Goal: Task Accomplishment & Management: Manage account settings

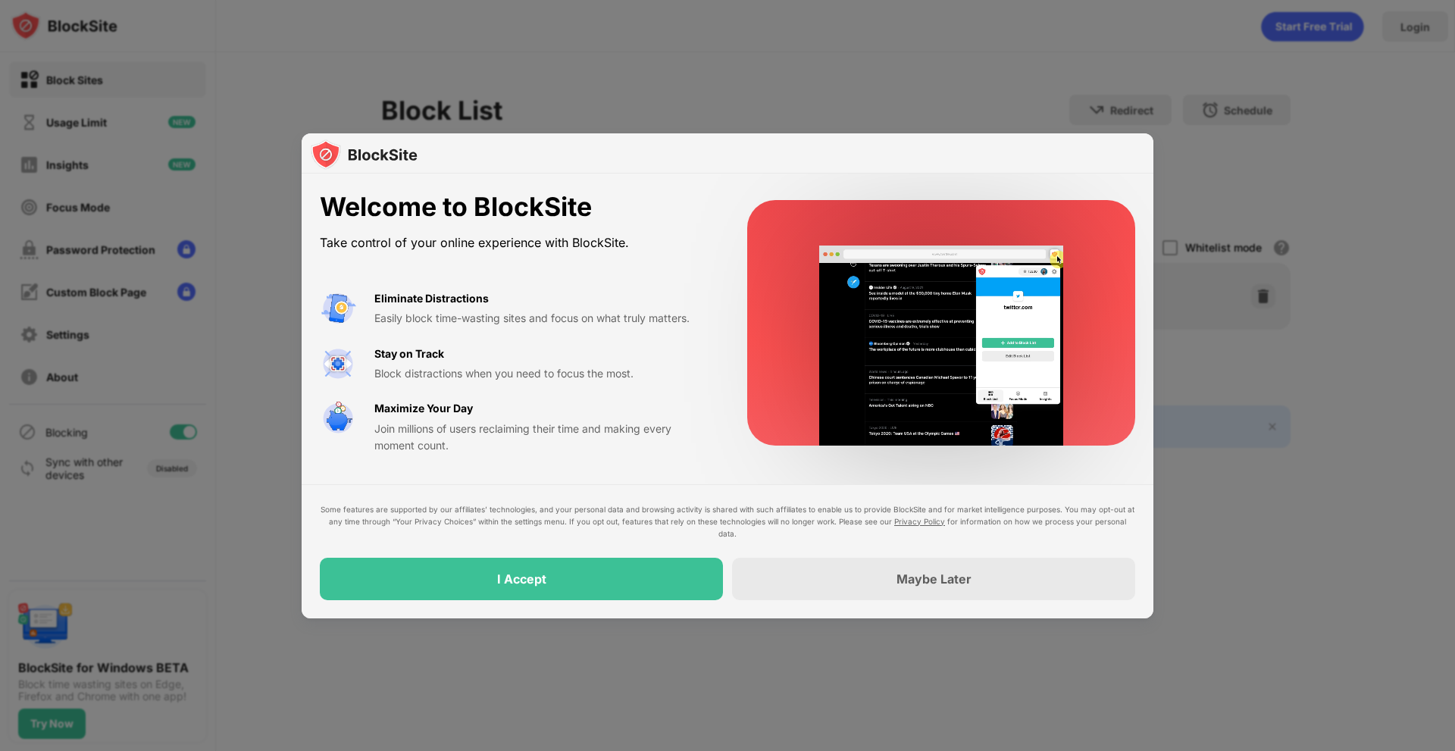
click at [938, 167] on div at bounding box center [728, 153] width 852 height 41
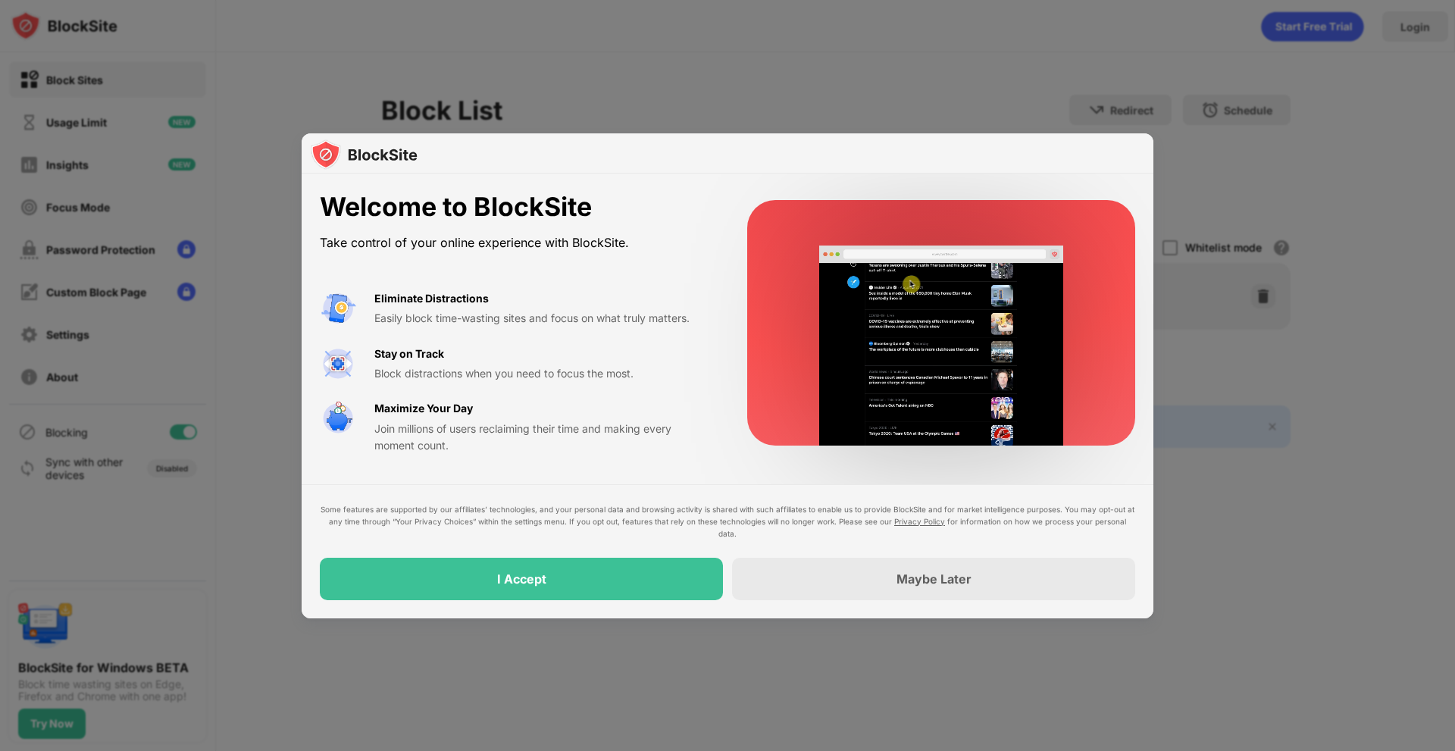
click at [574, 589] on div "I Accept" at bounding box center [521, 579] width 403 height 42
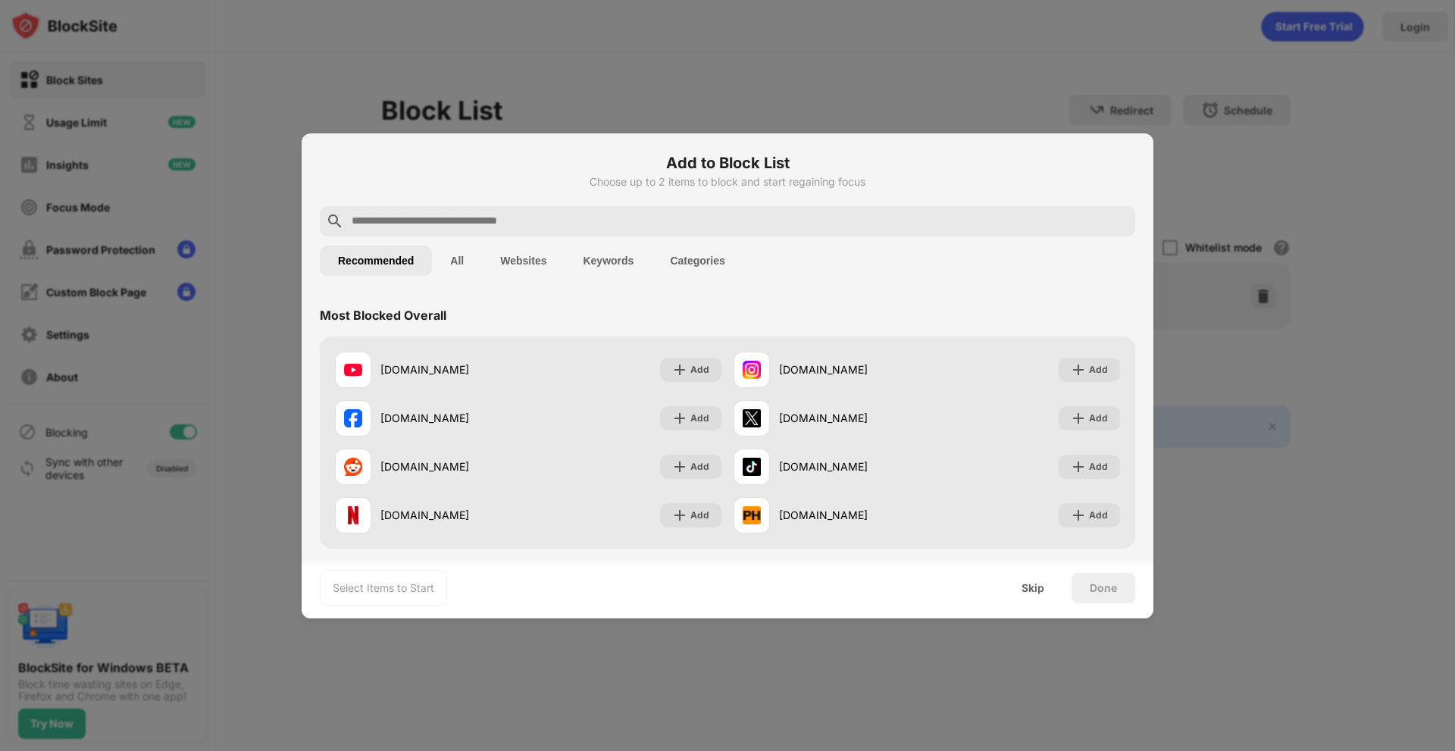
click at [571, 208] on div at bounding box center [727, 221] width 815 height 30
click at [505, 220] on input "text" at bounding box center [739, 221] width 779 height 18
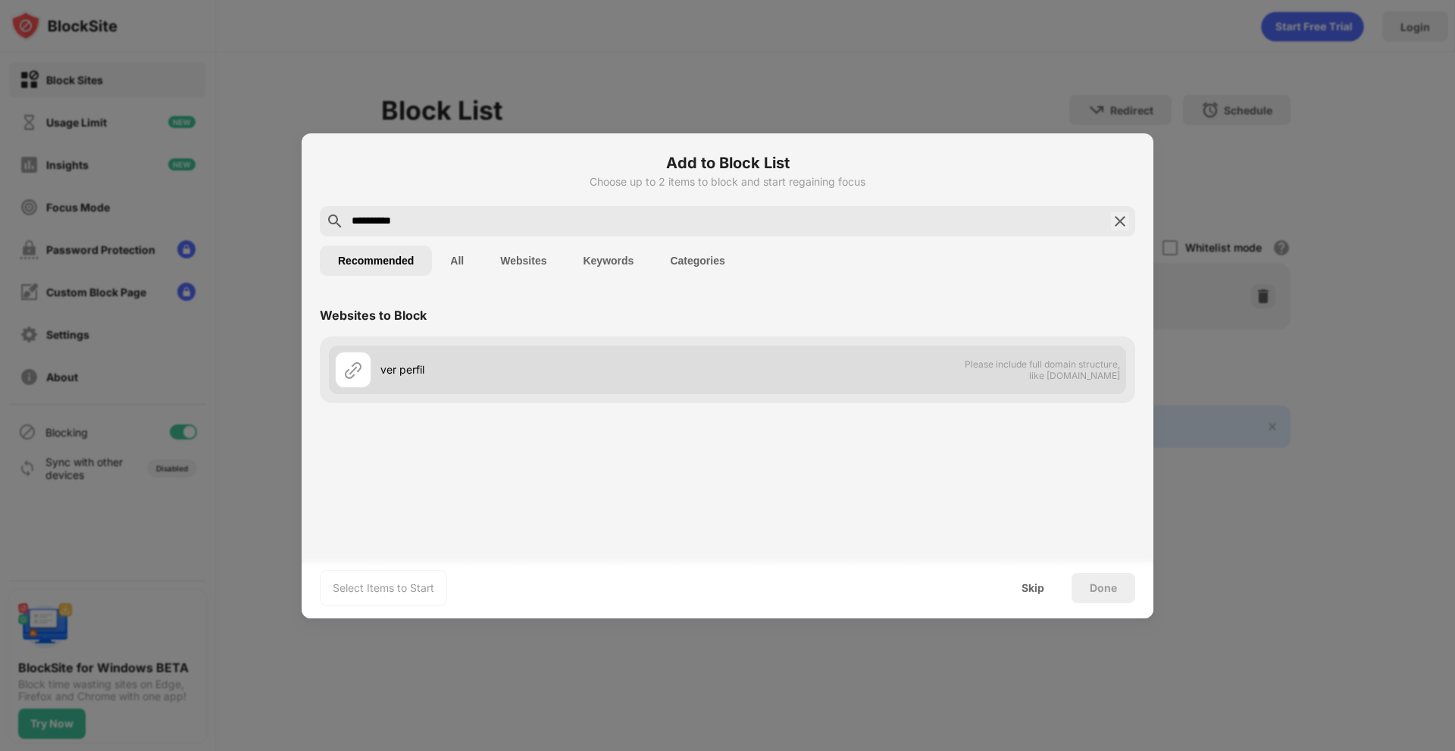
click at [367, 366] on div at bounding box center [353, 370] width 36 height 36
click at [344, 377] on img at bounding box center [353, 370] width 18 height 18
click at [528, 379] on div "ver perfil" at bounding box center [531, 370] width 392 height 36
drag, startPoint x: 1052, startPoint y: 350, endPoint x: 1057, endPoint y: 364, distance: 14.6
click at [1053, 355] on div "ver perfil Please include full domain structure, like [DOMAIN_NAME]" at bounding box center [727, 369] width 797 height 48
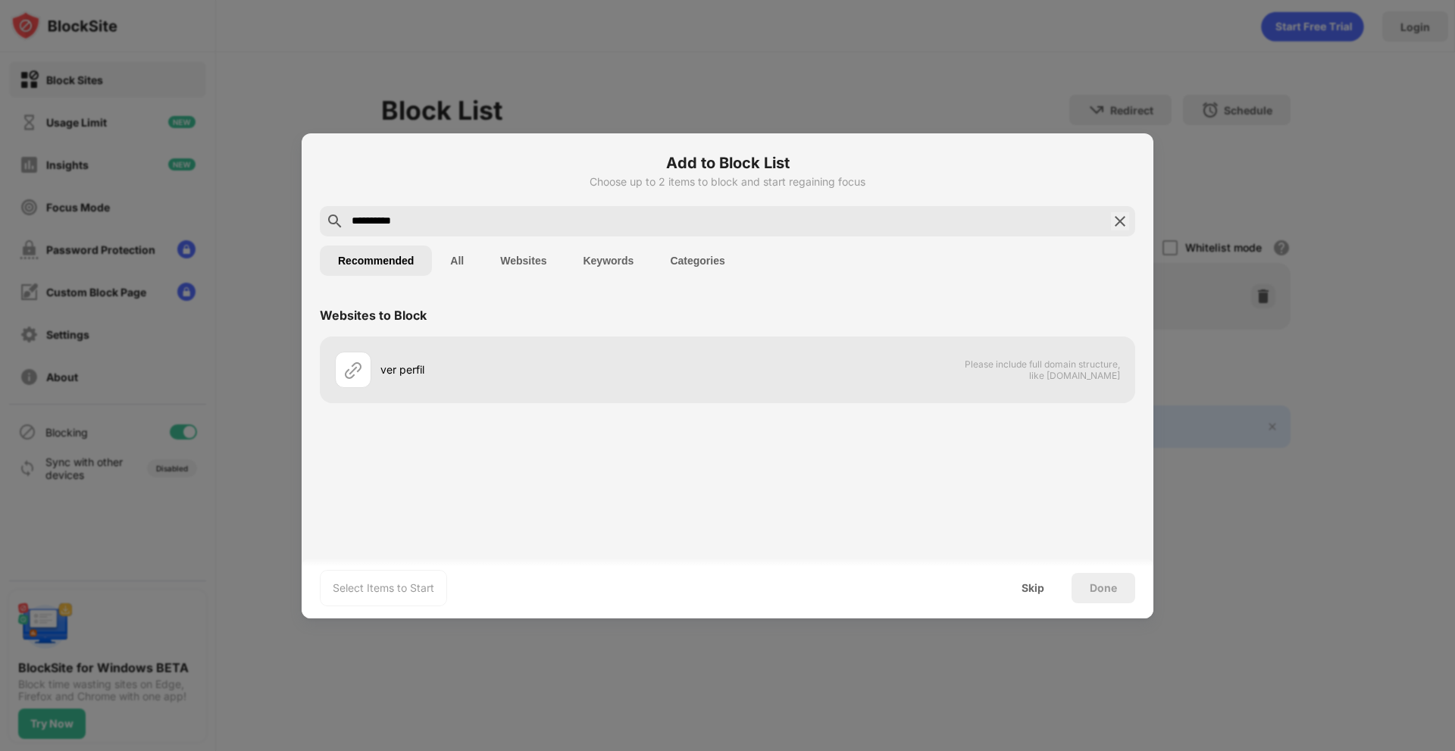
click at [523, 255] on button "Websites" at bounding box center [523, 260] width 83 height 30
click at [366, 266] on button "Recommended" at bounding box center [376, 260] width 112 height 30
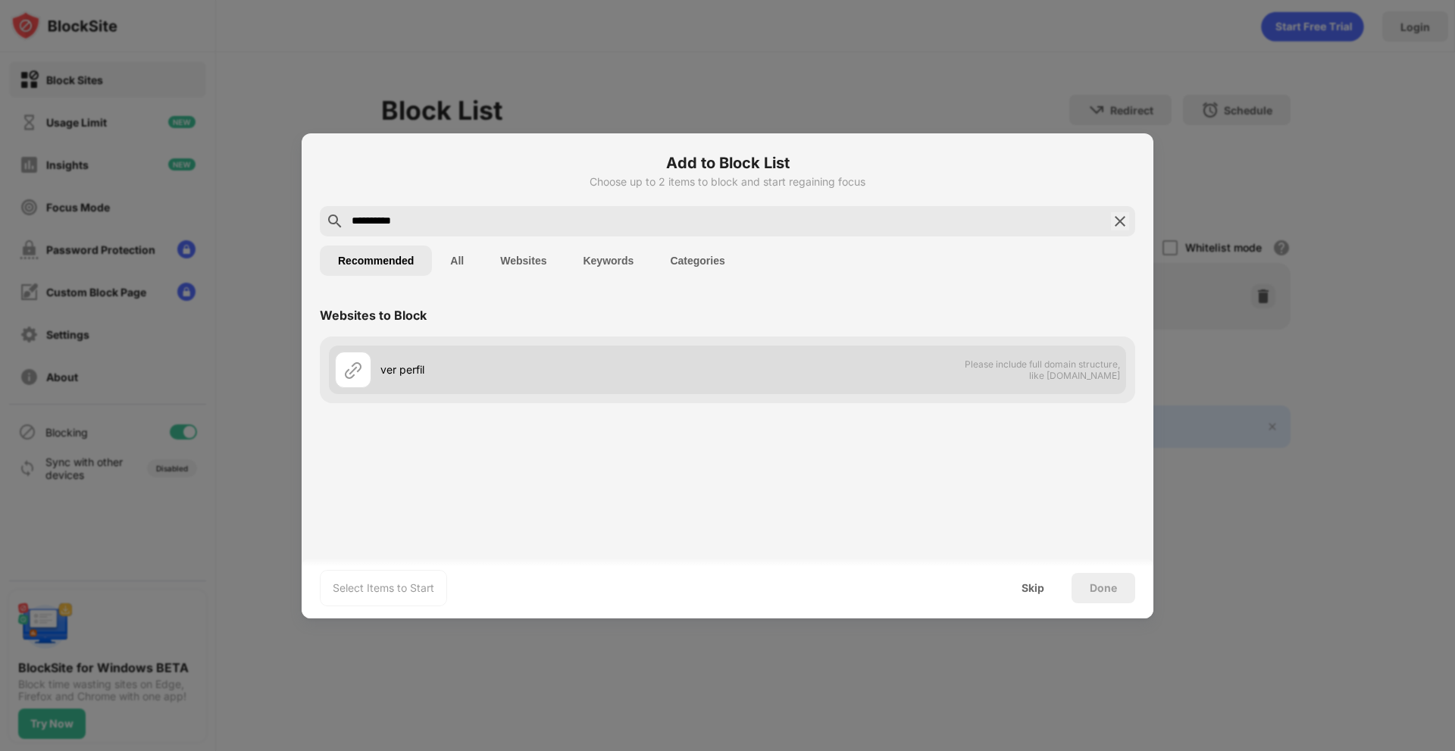
click at [358, 376] on img at bounding box center [353, 370] width 18 height 18
click at [959, 350] on div "ver perfil Please include full domain structure, like [DOMAIN_NAME]" at bounding box center [727, 369] width 797 height 48
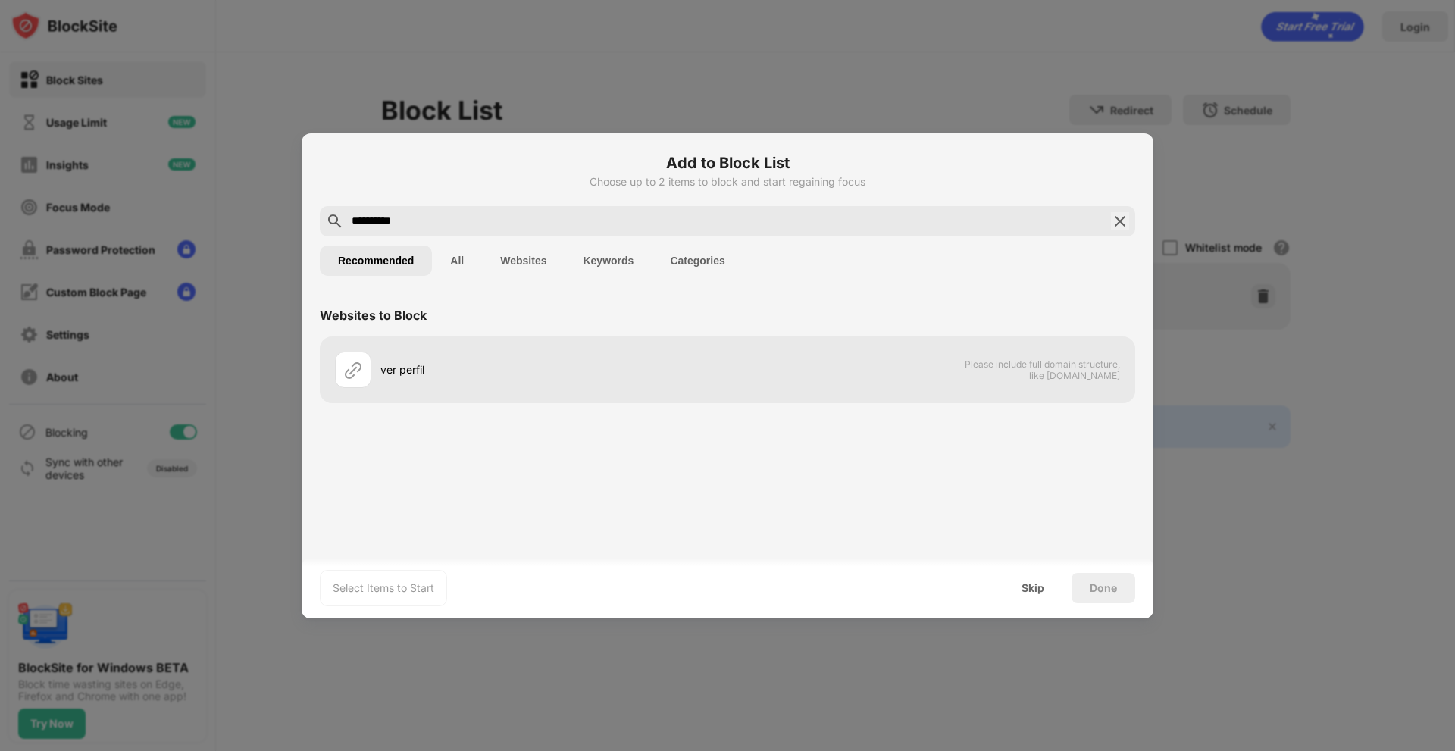
click at [422, 224] on input "**********" at bounding box center [727, 221] width 755 height 18
click at [440, 230] on input "**********" at bounding box center [727, 221] width 755 height 18
paste input "**********"
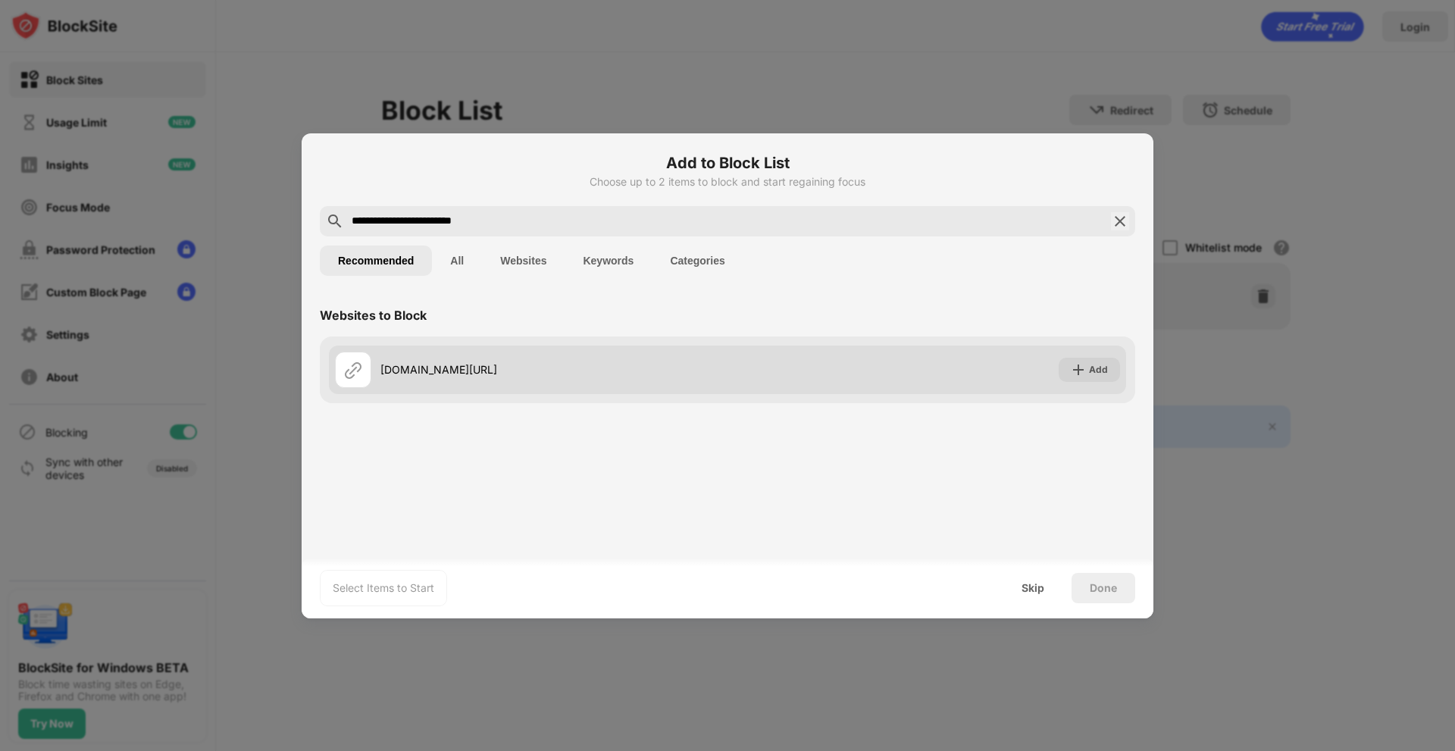
type input "**********"
click at [731, 364] on div "[DOMAIN_NAME][URL] Add" at bounding box center [727, 369] width 797 height 48
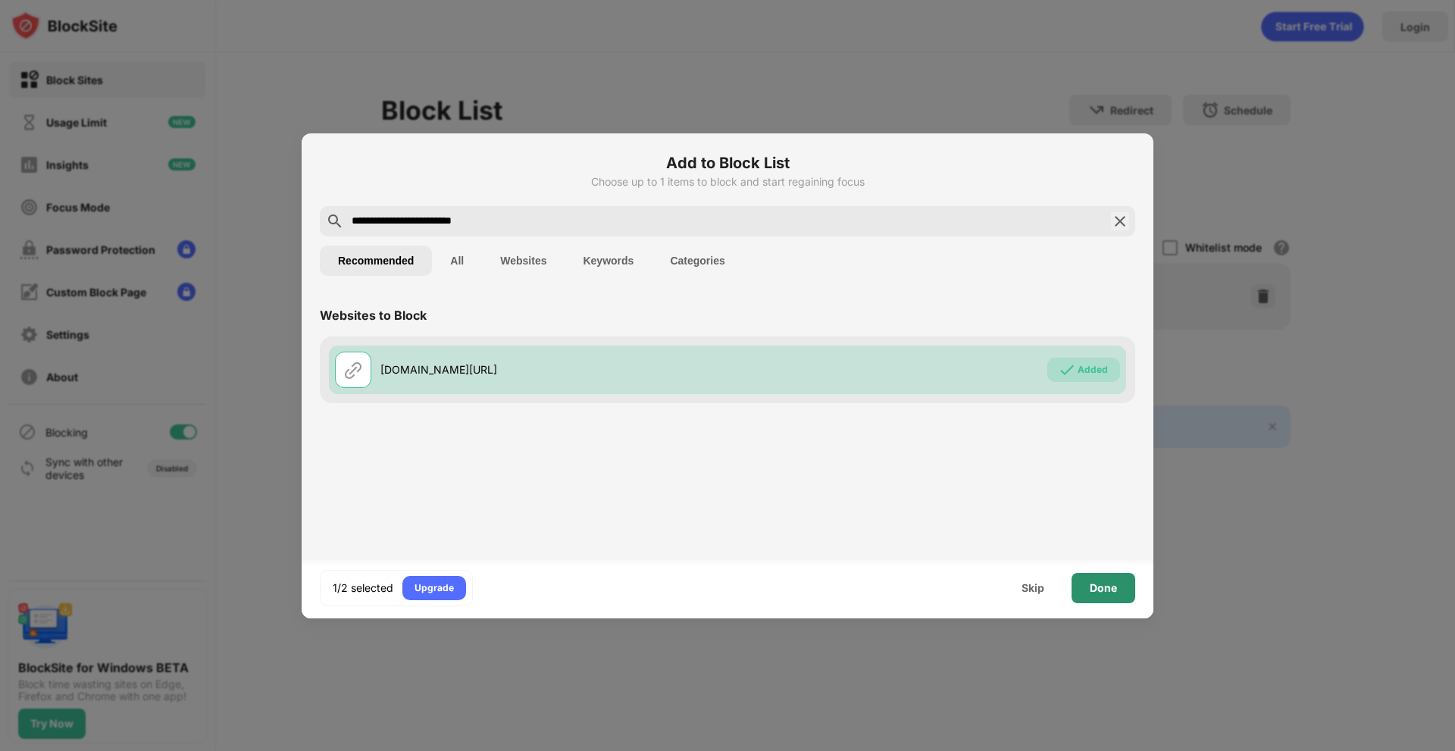
click at [1095, 592] on div "Done" at bounding box center [1102, 588] width 27 height 12
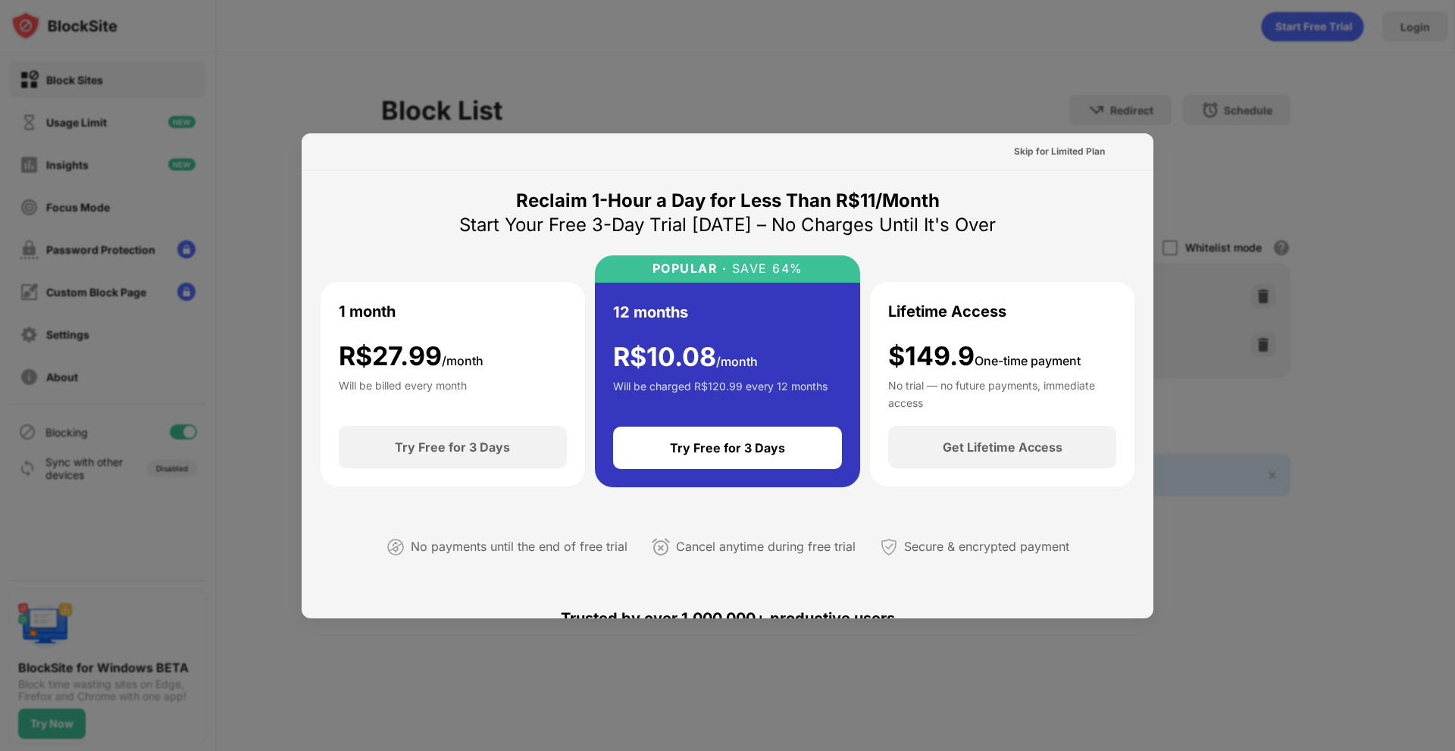
click at [473, 498] on div "Reclaim 1-Hour a Day for Less Than R$11/Month Start Your Free 3-Day Trial [DATE…" at bounding box center [727, 386] width 815 height 394
click at [452, 222] on div "Reclaim 1-Hour a Day for Less Than R$11/Month Start Your Free 3-Day Trial [DATE…" at bounding box center [727, 386] width 815 height 394
click at [1058, 145] on div "Skip for Limited Plan" at bounding box center [1059, 151] width 91 height 15
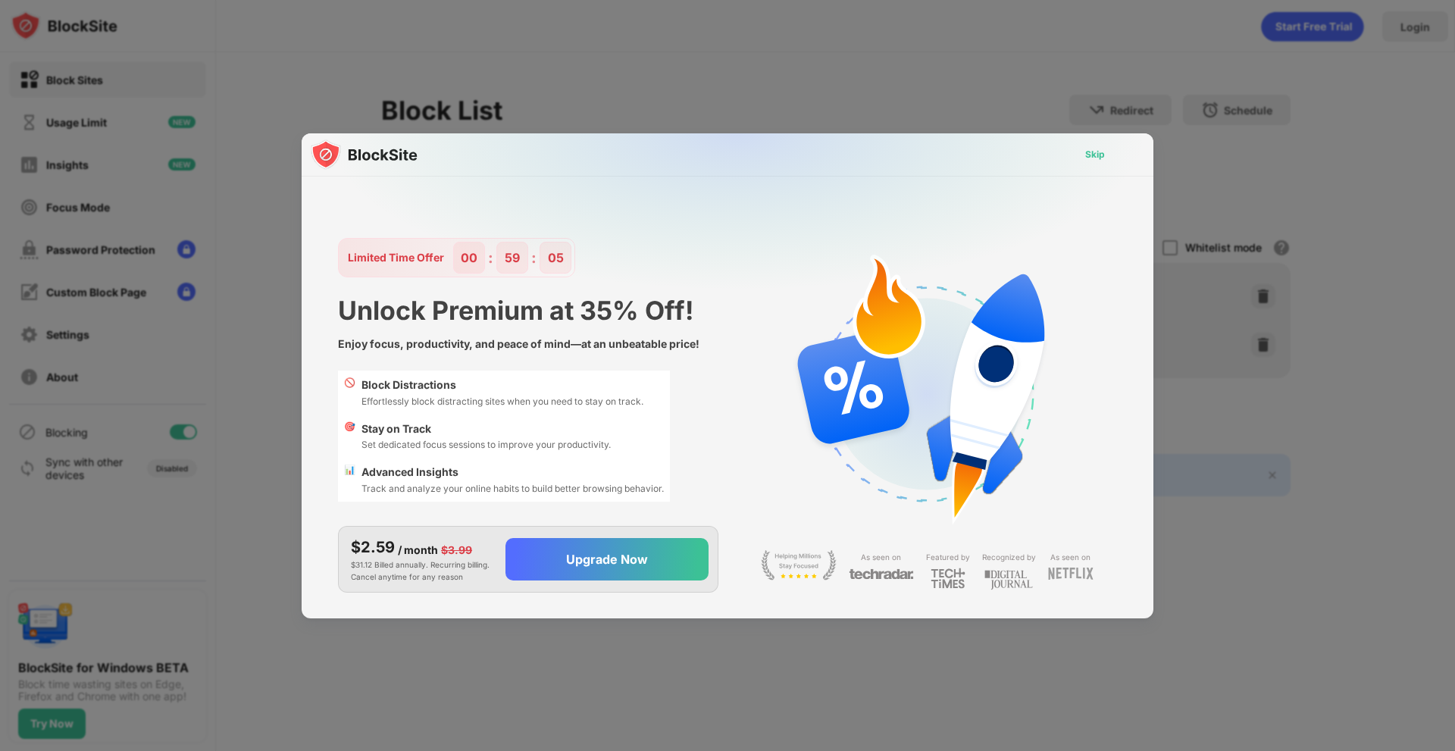
click at [1085, 151] on div "Skip" at bounding box center [1095, 154] width 20 height 15
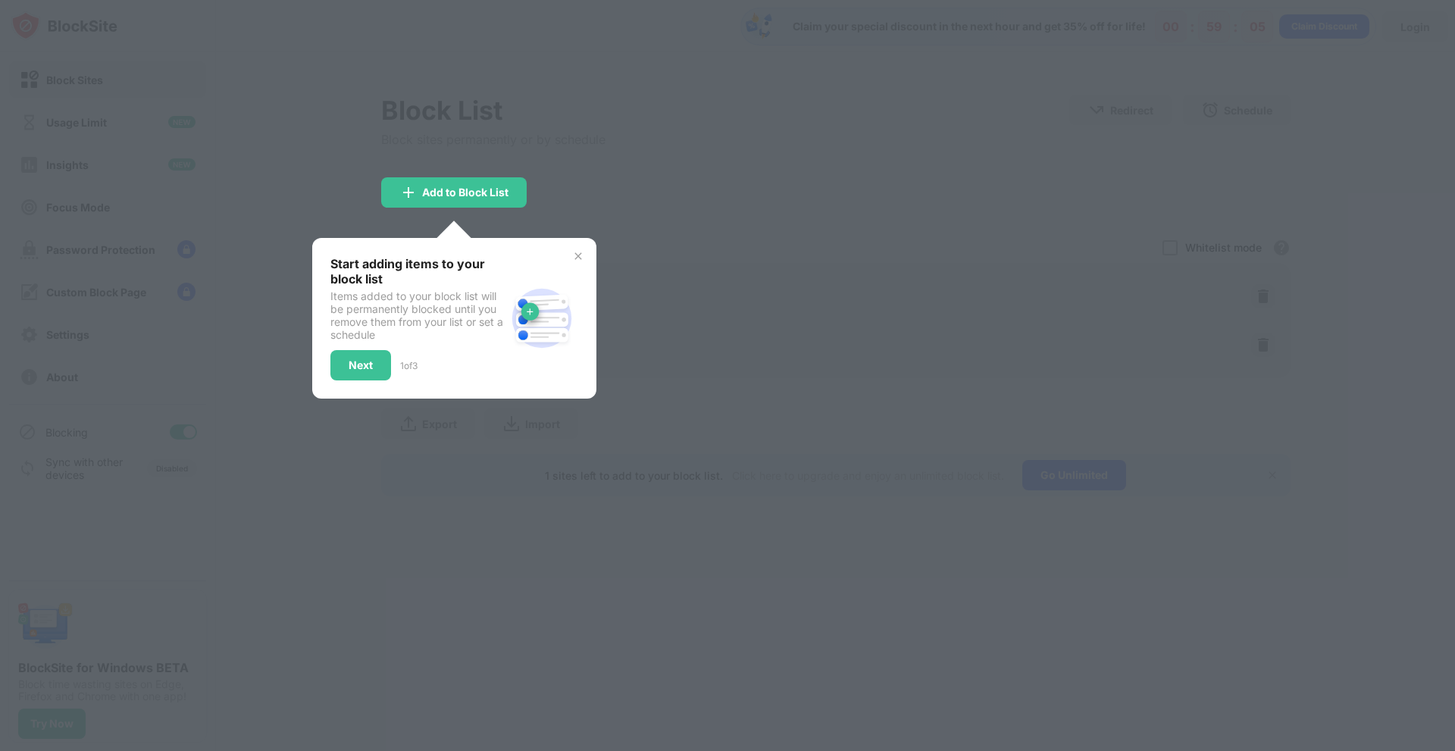
click at [620, 202] on div at bounding box center [727, 375] width 1455 height 751
click at [348, 373] on div "Next" at bounding box center [360, 365] width 61 height 30
click at [348, 373] on div at bounding box center [727, 375] width 1455 height 751
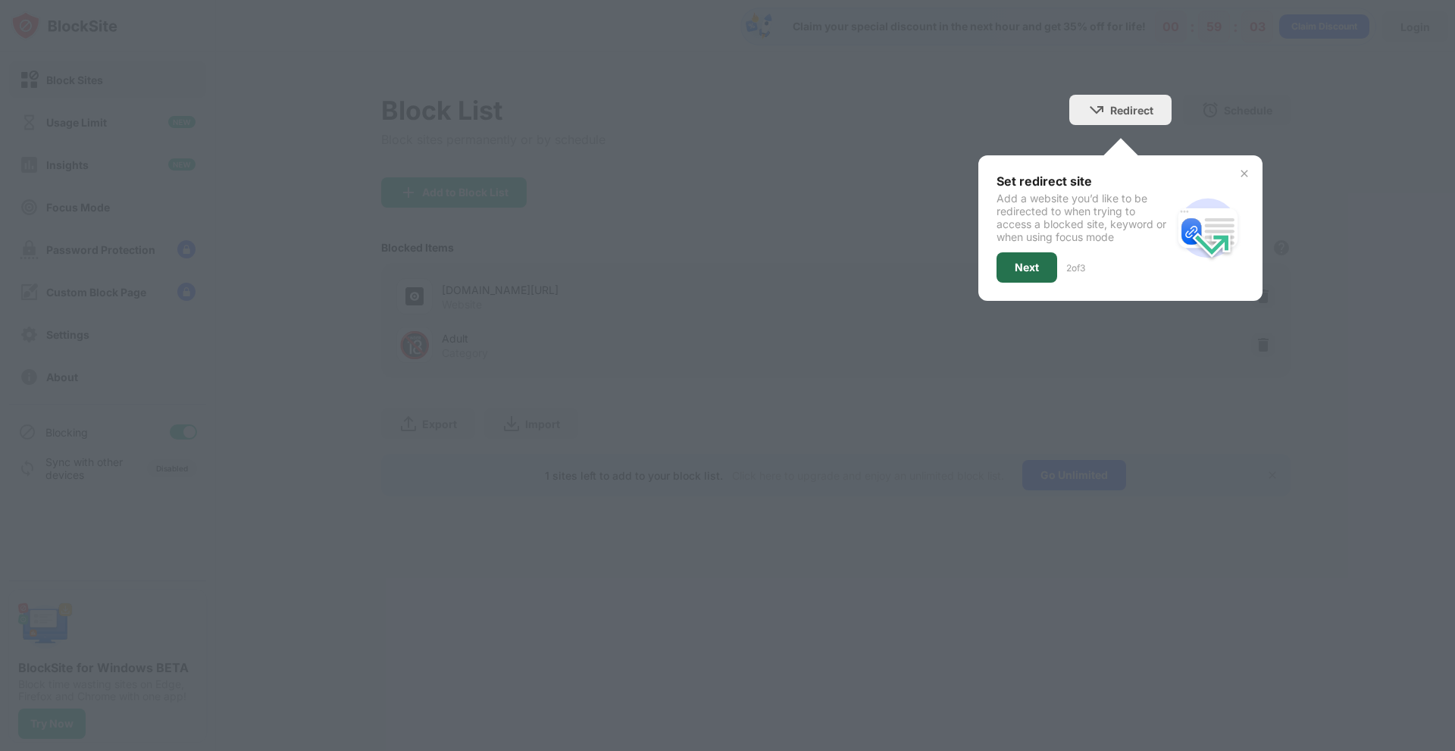
click at [1029, 263] on div "Next" at bounding box center [1026, 267] width 24 height 12
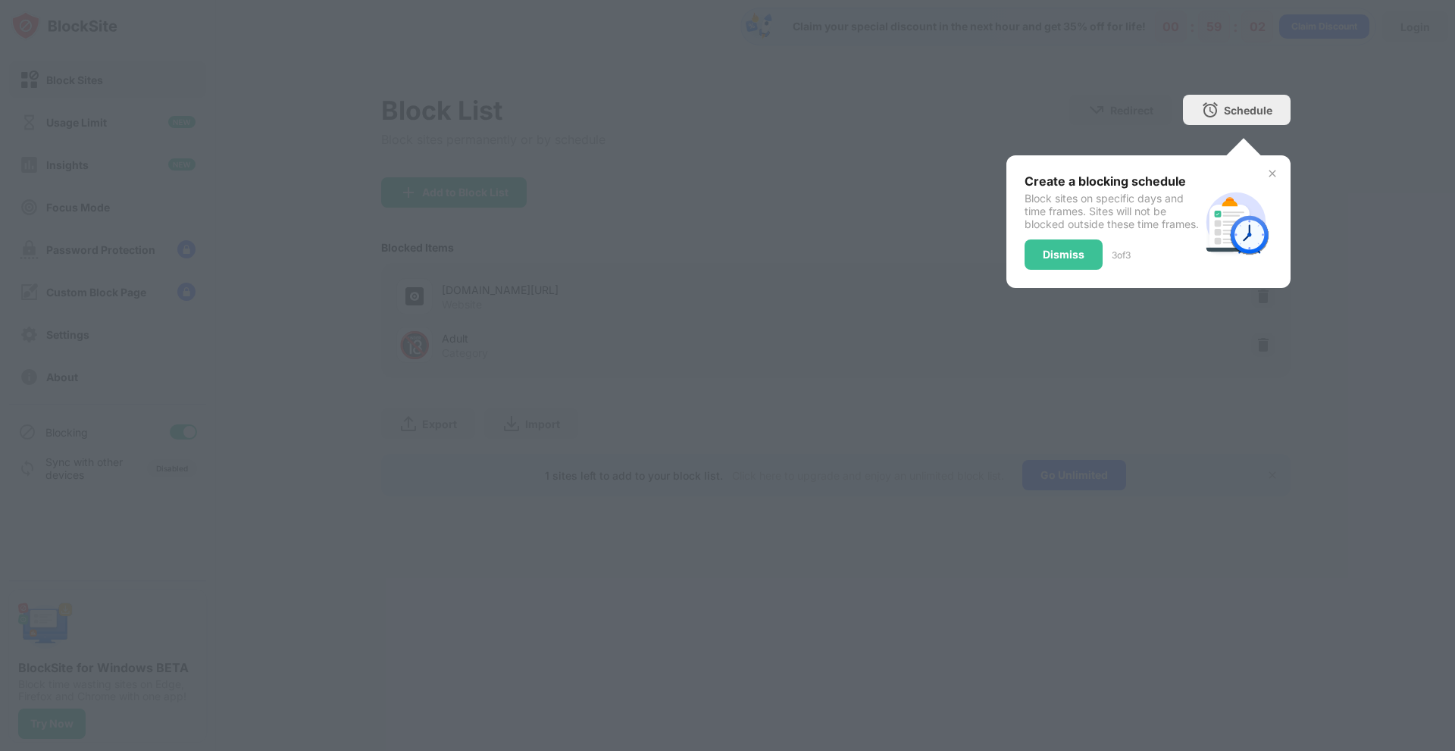
click at [1115, 248] on div "Create a blocking schedule Block sites on specific days and time frames. Sites …" at bounding box center [1111, 221] width 175 height 96
click at [1057, 261] on div "Dismiss" at bounding box center [1063, 254] width 42 height 12
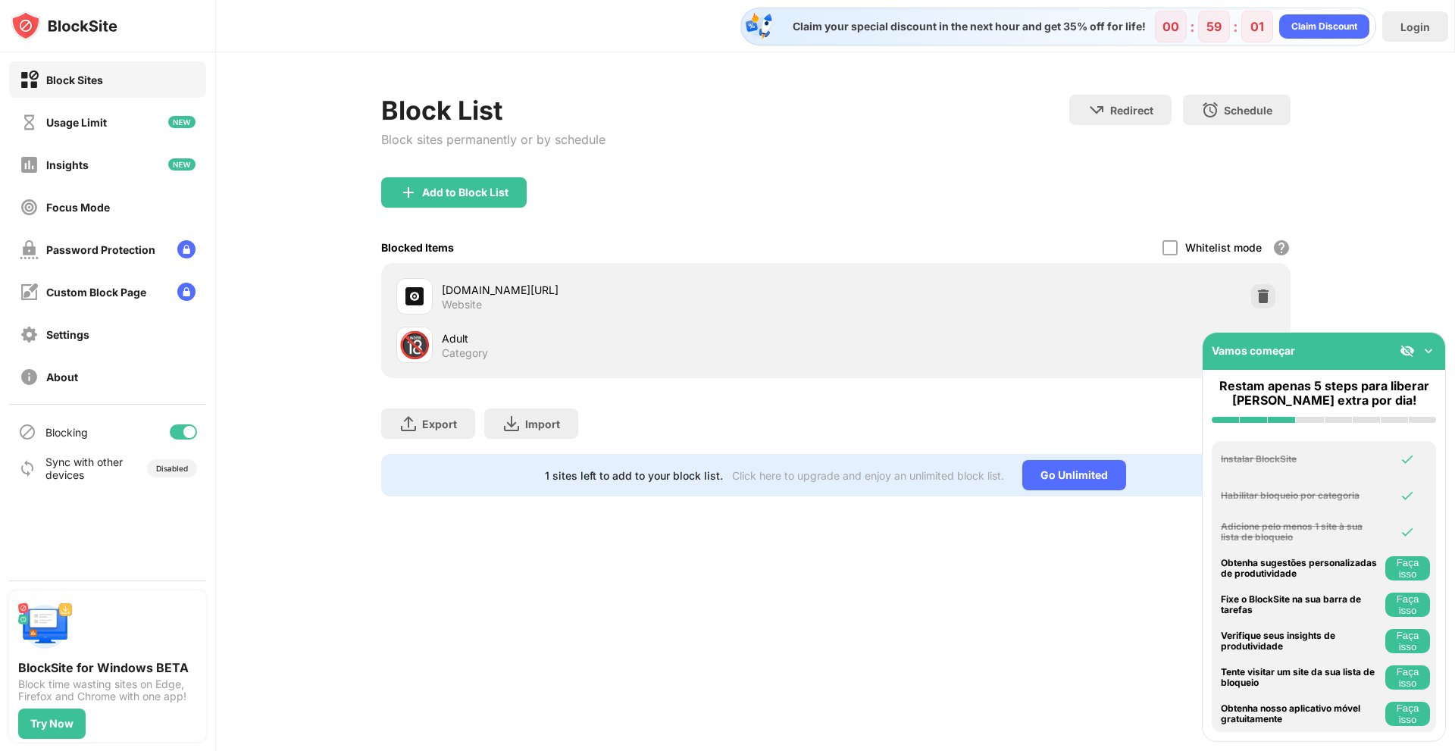
click at [641, 218] on div "Add to Block List" at bounding box center [835, 204] width 909 height 55
click at [1434, 352] on img at bounding box center [1427, 350] width 15 height 15
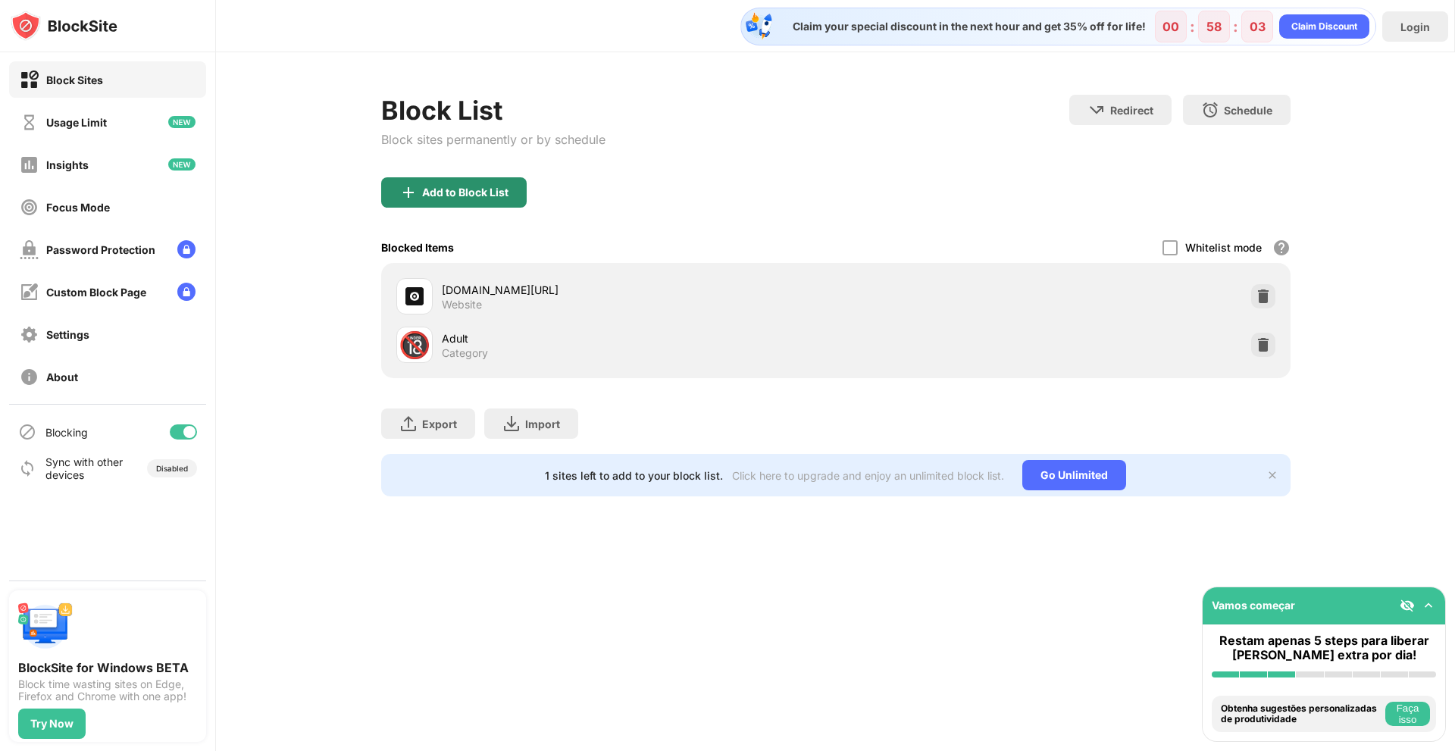
click at [461, 186] on div "Add to Block List" at bounding box center [465, 192] width 86 height 12
